Goal: Task Accomplishment & Management: Manage account settings

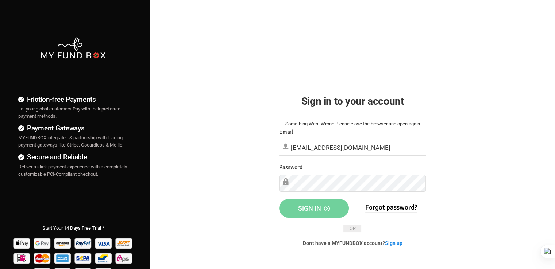
type input "[EMAIL_ADDRESS][DOMAIN_NAME]"
click at [312, 210] on span "Sign in" at bounding box center [314, 208] width 32 height 8
